Goal: Information Seeking & Learning: Check status

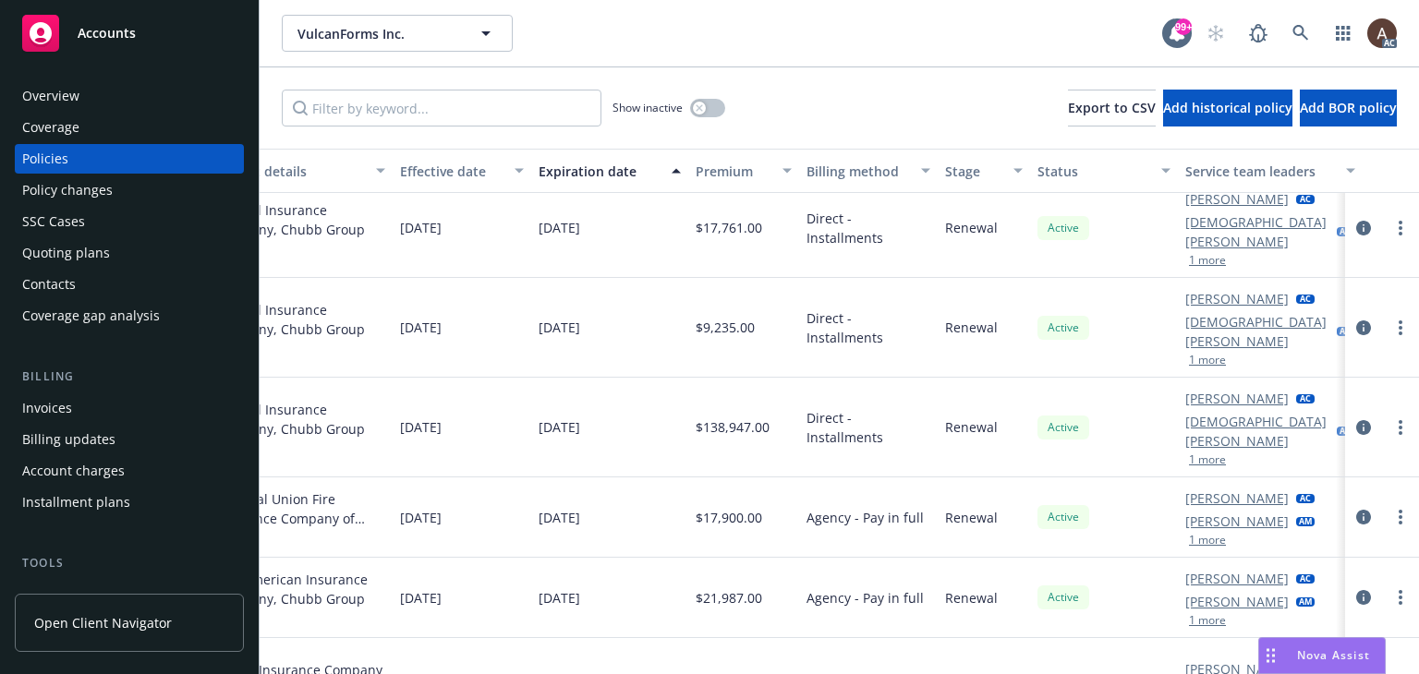
scroll to position [188, 0]
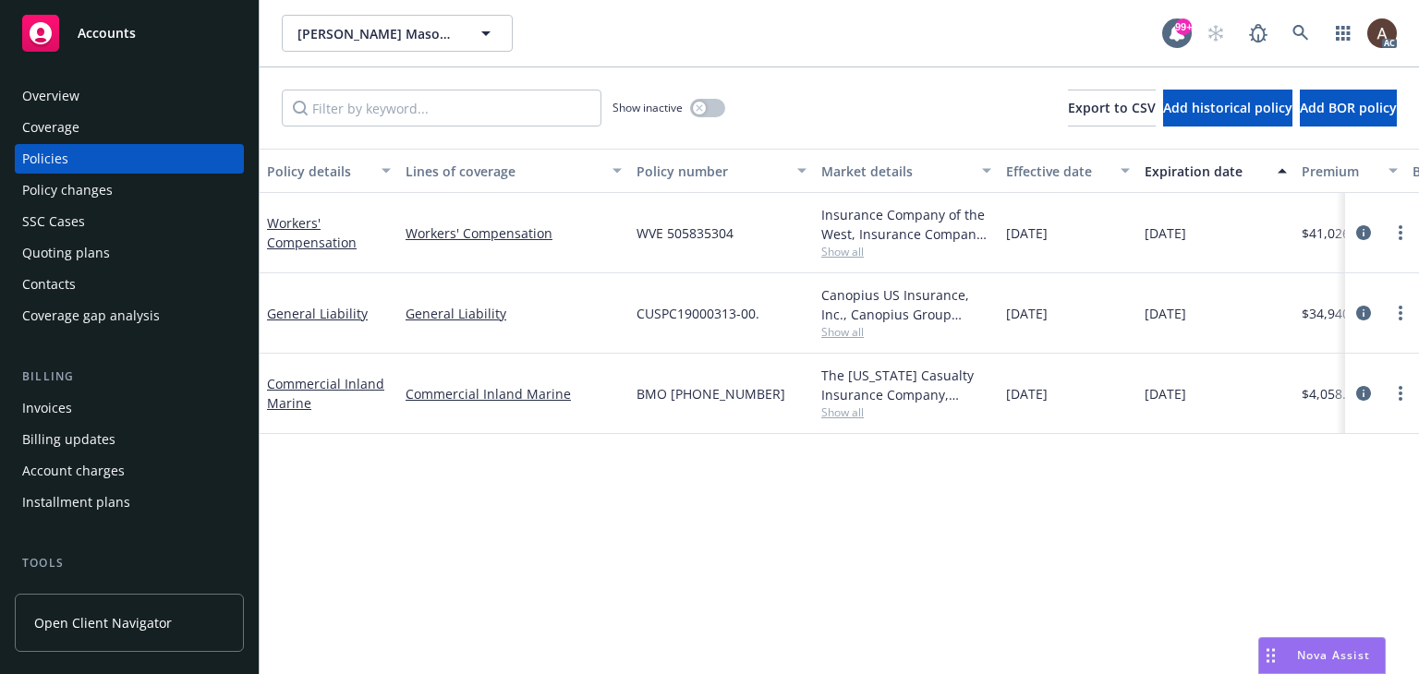
click at [48, 189] on div "Policy changes" at bounding box center [67, 191] width 91 height 30
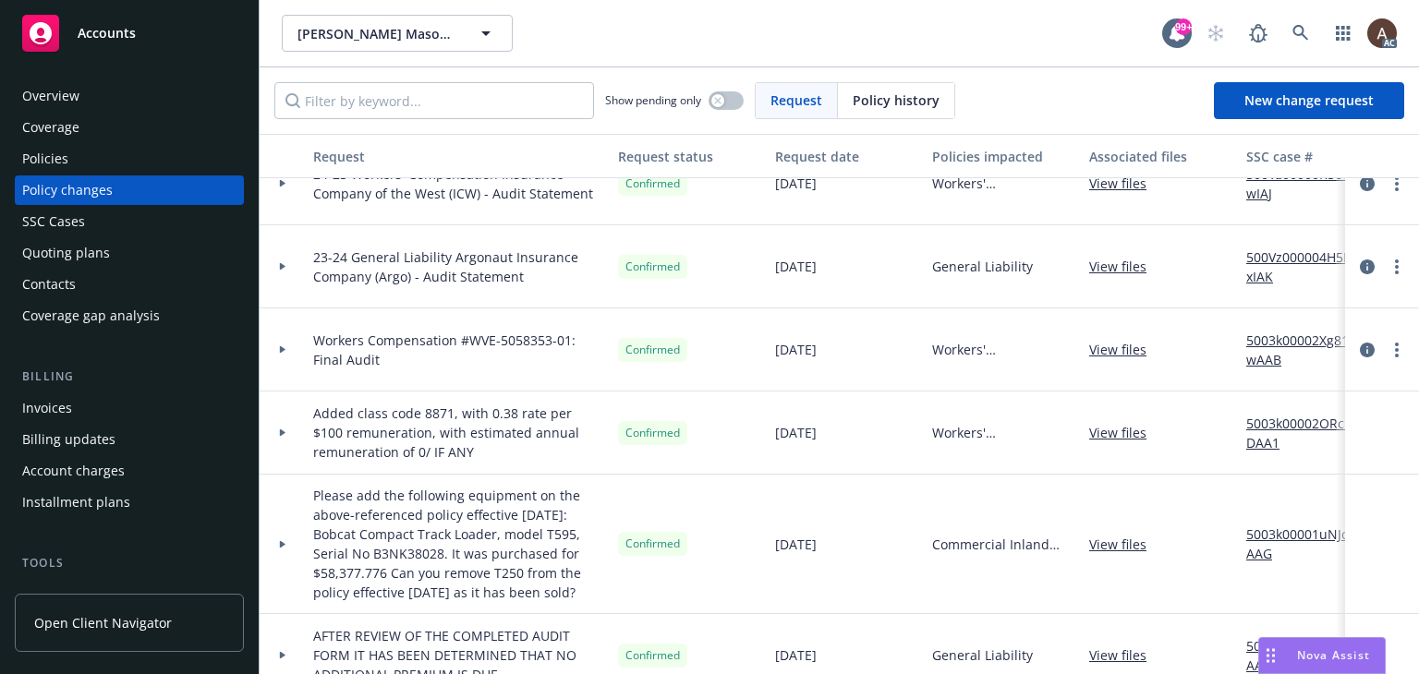
scroll to position [156, 0]
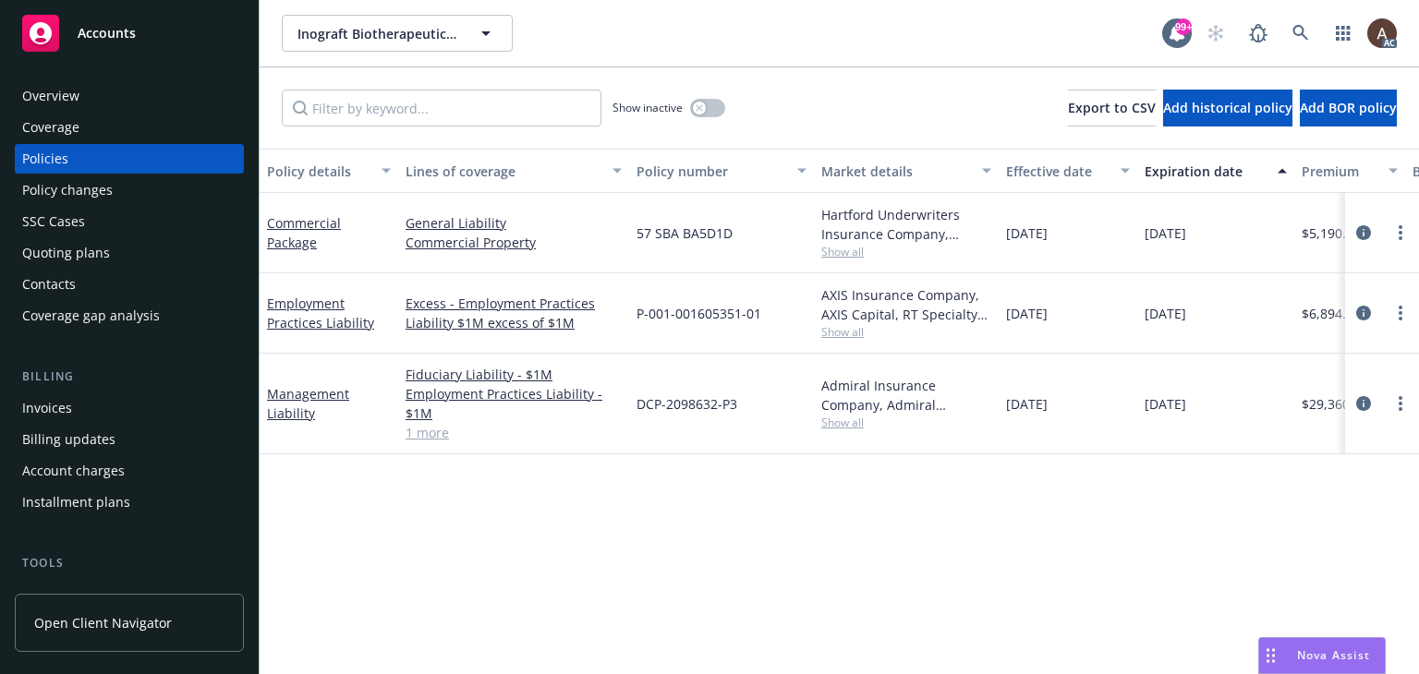
click at [122, 195] on div "Policy changes" at bounding box center [129, 191] width 214 height 30
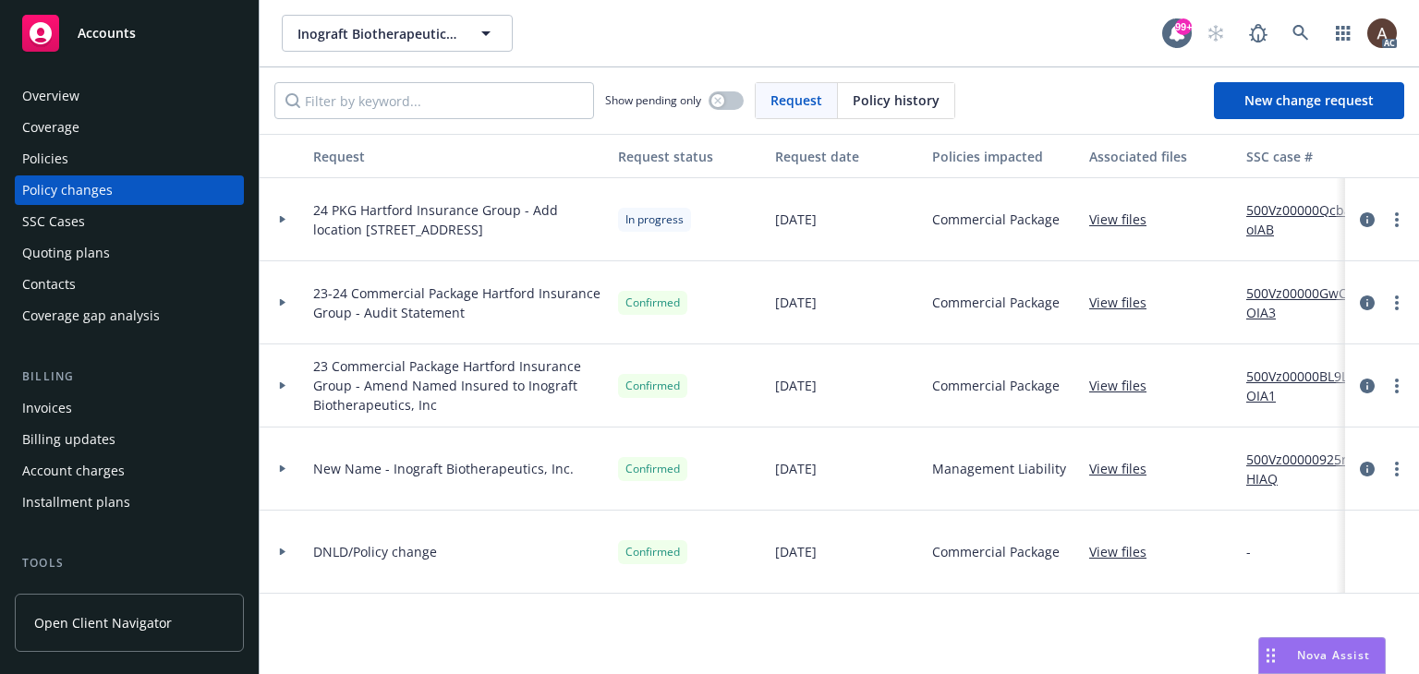
click at [284, 216] on icon at bounding box center [282, 219] width 7 height 6
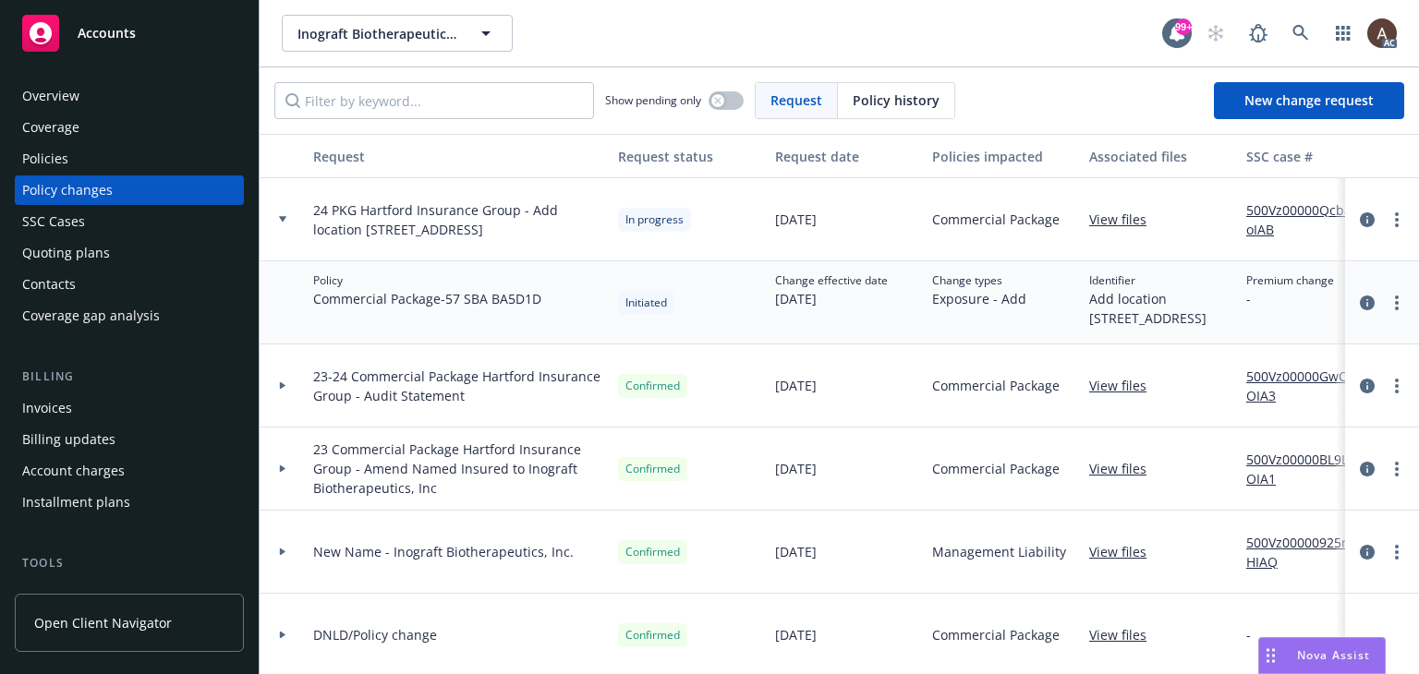
click at [1265, 218] on link "500Vz00000QcbaoIAB" at bounding box center [1308, 219] width 124 height 39
